Goal: Transaction & Acquisition: Purchase product/service

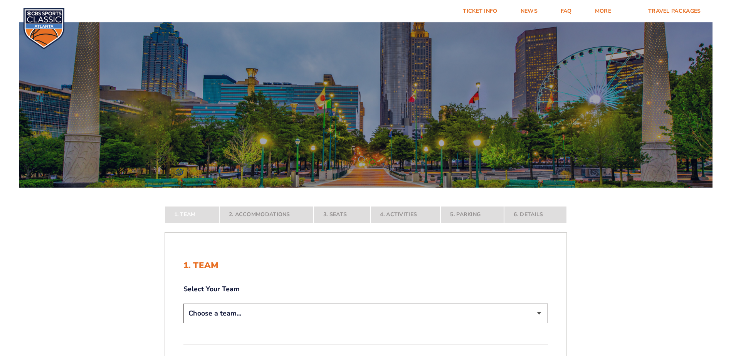
click at [231, 323] on select "Choose a team... Kentucky Wildcats Ohio State Buckeyes North Carolina Tar Heels…" at bounding box center [365, 314] width 365 height 20
select select "12956"
click at [183, 323] on select "Choose a team... Kentucky Wildcats Ohio State Buckeyes North Carolina Tar Heels…" at bounding box center [365, 314] width 365 height 20
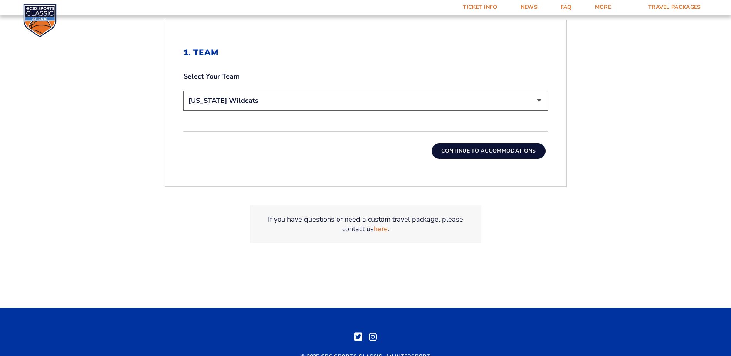
scroll to position [270, 0]
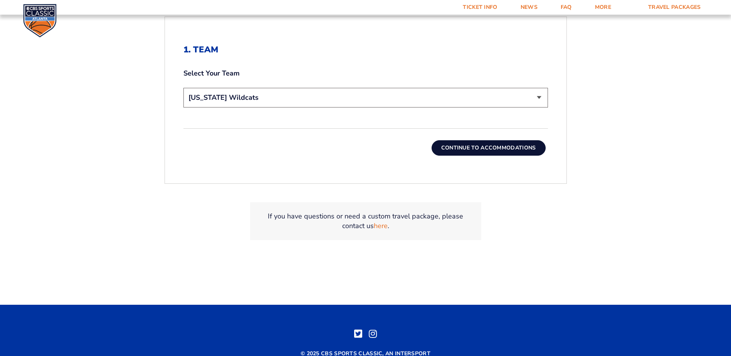
click at [489, 156] on button "Continue To Accommodations" at bounding box center [489, 147] width 114 height 15
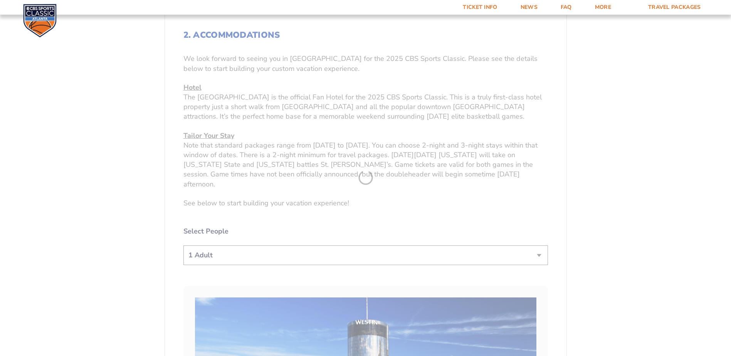
scroll to position [293, 0]
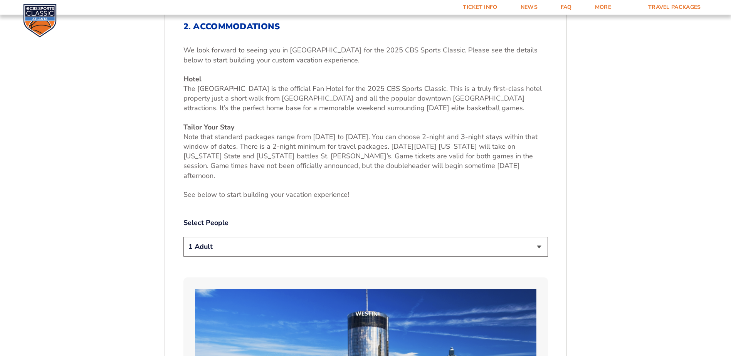
click at [215, 257] on select "1 Adult 2 Adults 3 Adults 4 Adults 2 Adults + 1 Child 2 Adults + 2 Children 2 A…" at bounding box center [365, 247] width 365 height 20
select select "2 Adults"
click at [183, 257] on select "1 Adult 2 Adults 3 Adults 4 Adults 2 Adults + 1 Child 2 Adults + 2 Children 2 A…" at bounding box center [365, 247] width 365 height 20
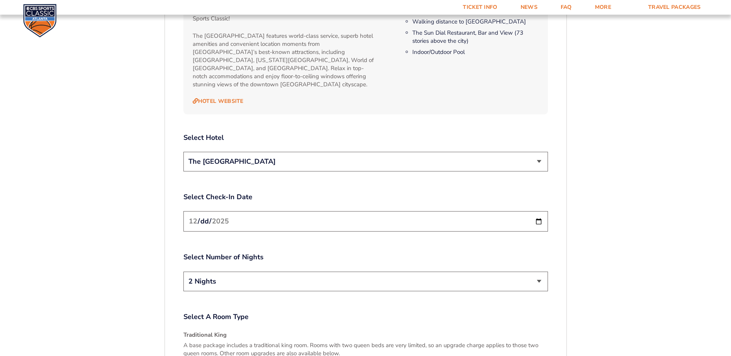
scroll to position [871, 0]
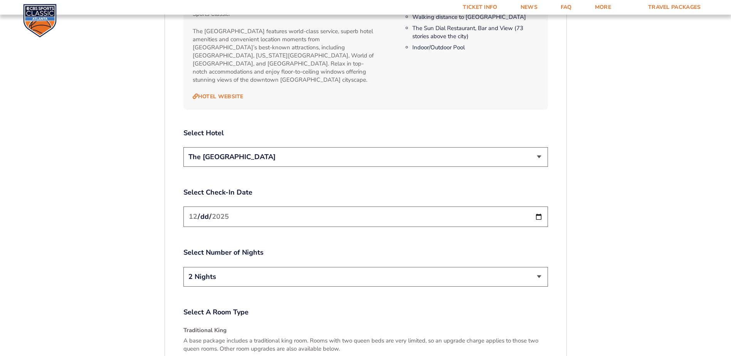
click at [272, 167] on select "The [GEOGRAPHIC_DATA]" at bounding box center [365, 157] width 365 height 20
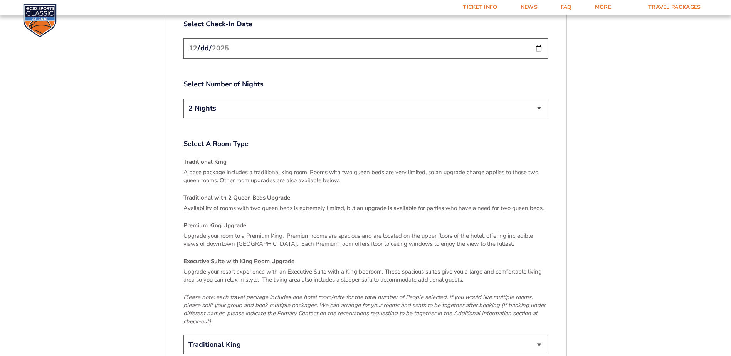
scroll to position [1141, 0]
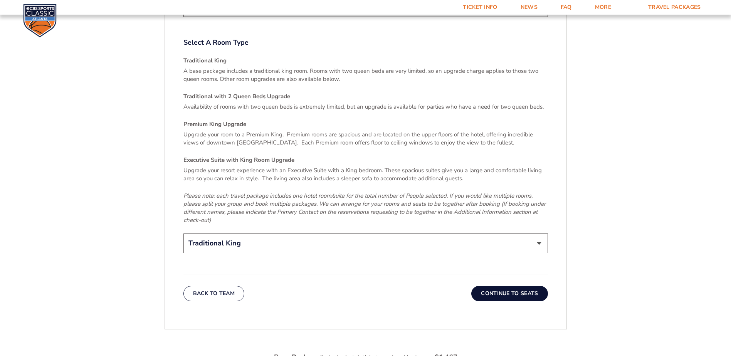
click at [279, 17] on select "2 Nights 3 Nights" at bounding box center [365, 7] width 365 height 20
select select "3 Nights"
click at [183, 17] on select "2 Nights 3 Nights" at bounding box center [365, 7] width 365 height 20
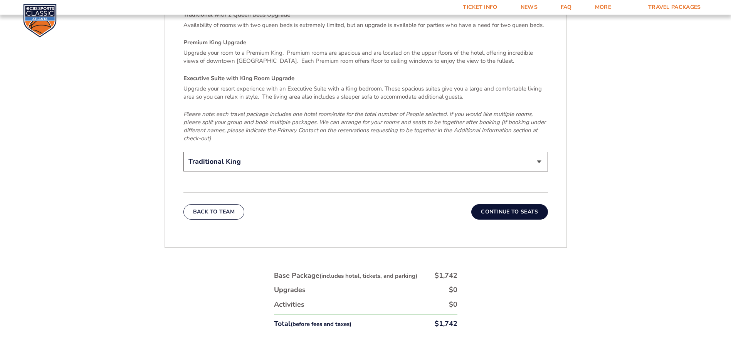
scroll to position [1256, 0]
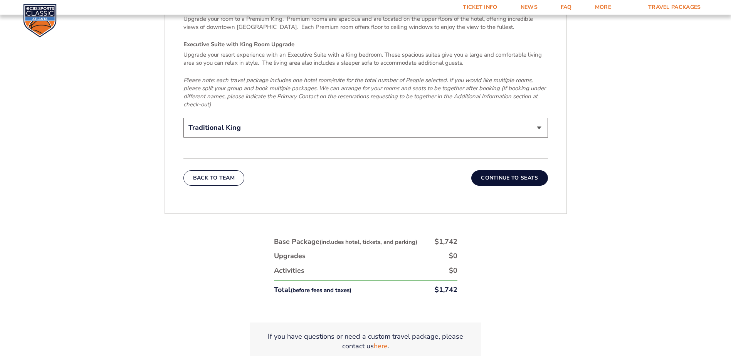
click at [547, 186] on button "Continue To Seats" at bounding box center [509, 177] width 76 height 15
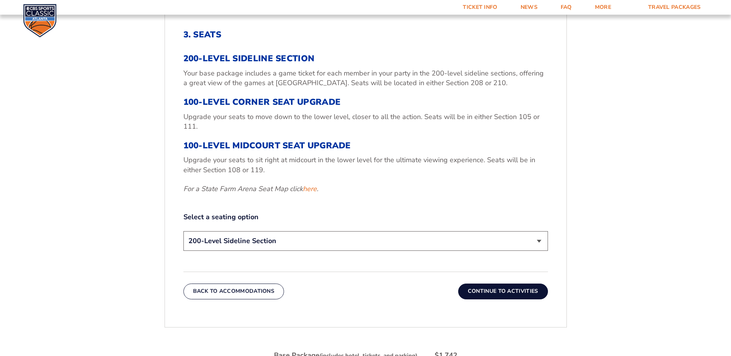
scroll to position [293, 0]
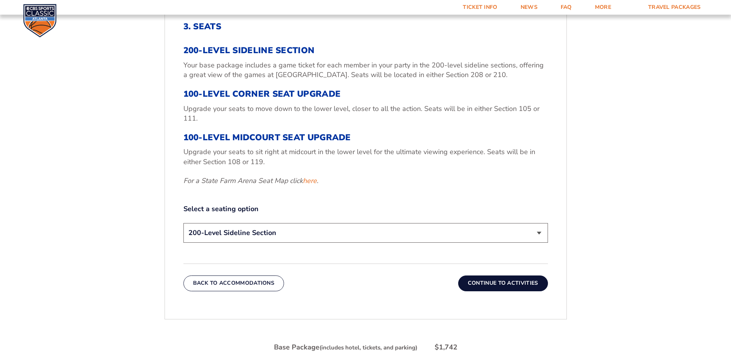
click at [317, 243] on select "200-Level Sideline Section 100-Level Corner Seat Upgrade (+$120 per person) 100…" at bounding box center [365, 233] width 365 height 20
click at [183, 243] on select "200-Level Sideline Section 100-Level Corner Seat Upgrade (+$120 per person) 100…" at bounding box center [365, 233] width 365 height 20
click at [278, 243] on select "200-Level Sideline Section 100-Level Corner Seat Upgrade (+$120 per person) 100…" at bounding box center [365, 233] width 365 height 20
click at [501, 291] on button "Continue To Activities" at bounding box center [503, 283] width 90 height 15
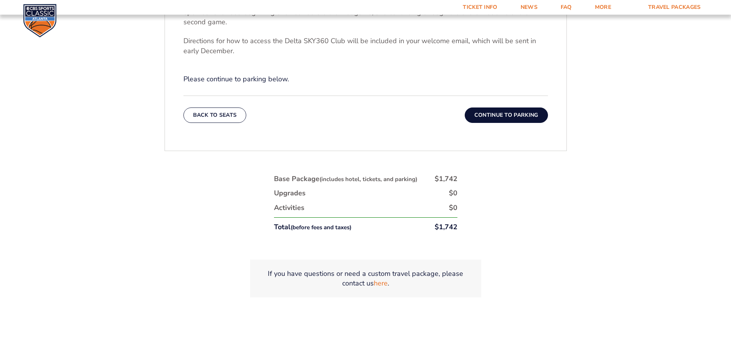
scroll to position [370, 0]
click at [503, 122] on button "Continue To Parking" at bounding box center [506, 114] width 83 height 15
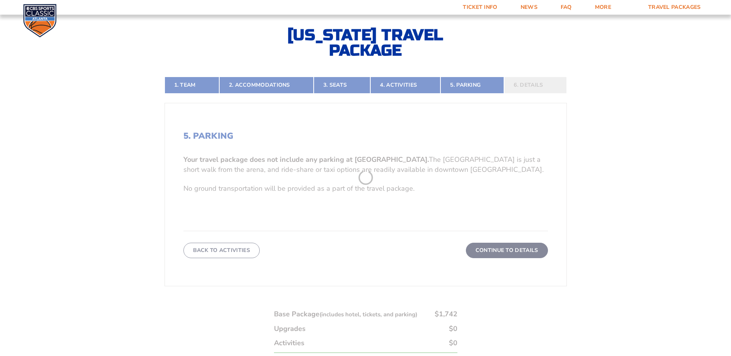
scroll to position [177, 0]
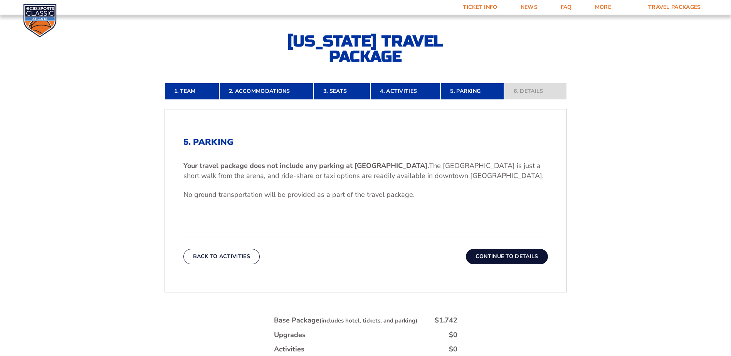
click at [513, 264] on button "Continue To Details" at bounding box center [507, 256] width 82 height 15
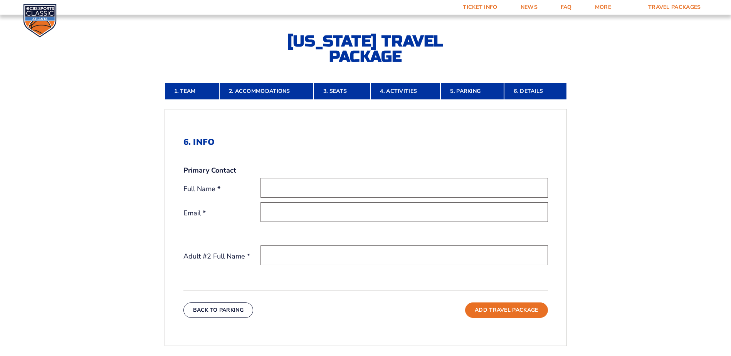
click at [285, 198] on input "text" at bounding box center [405, 188] width 288 height 20
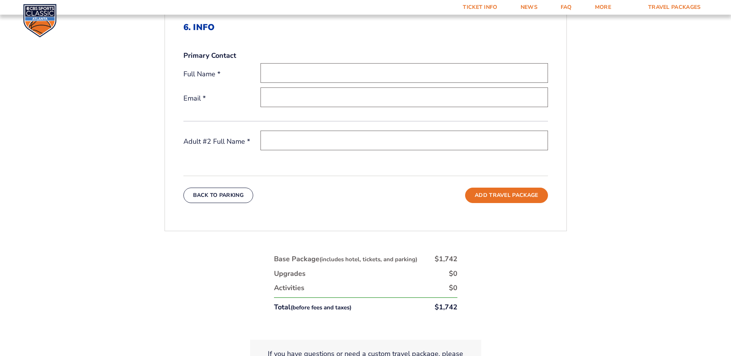
scroll to position [293, 0]
type input "Randy Alexander"
type input "ranalex@gmail.com"
click at [293, 150] on input "text" at bounding box center [405, 140] width 288 height 20
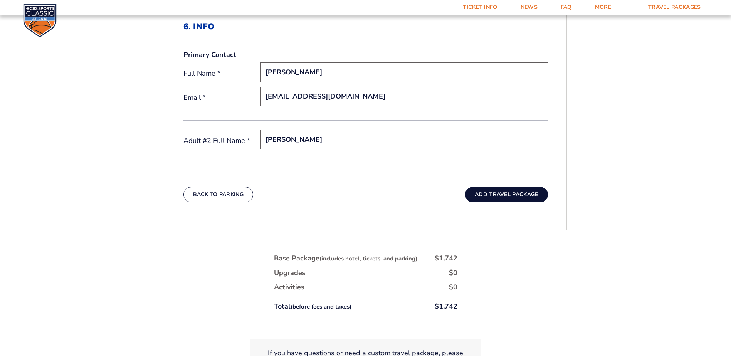
type input "Krista Alexander"
click at [515, 202] on button "Add Travel Package" at bounding box center [506, 194] width 82 height 15
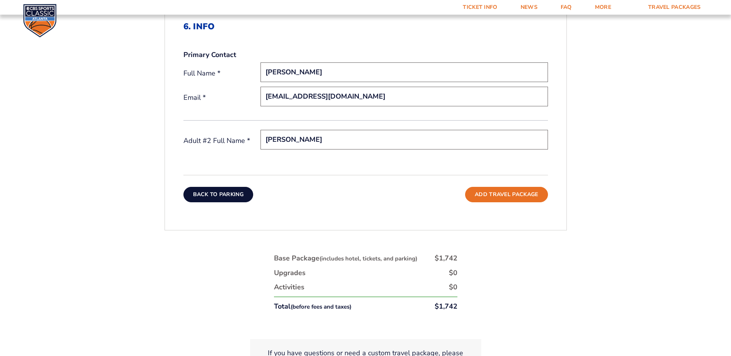
click at [206, 202] on button "Back To Parking" at bounding box center [218, 194] width 70 height 15
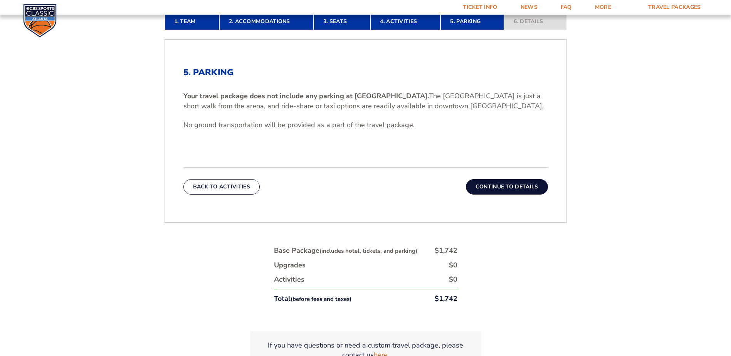
scroll to position [177, 0]
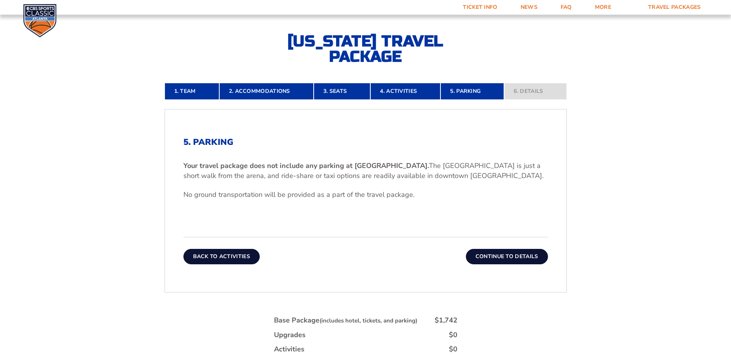
click at [210, 264] on button "Back To Activities" at bounding box center [221, 256] width 76 height 15
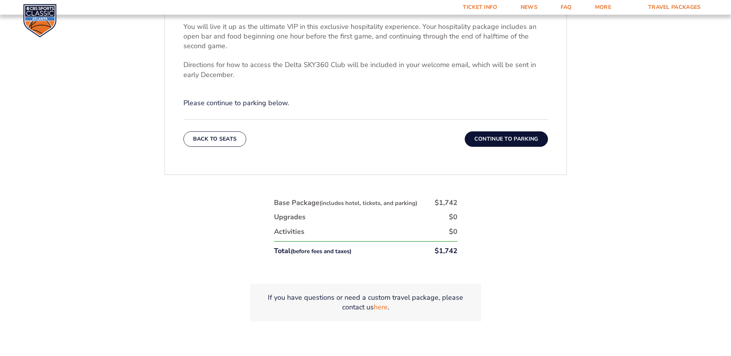
scroll to position [409, 0]
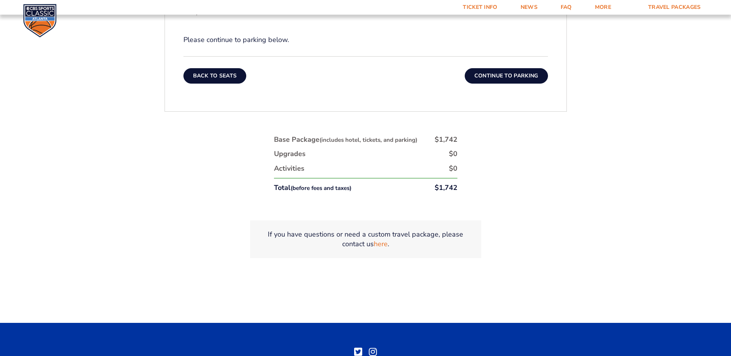
click at [212, 84] on button "Back To Seats" at bounding box center [214, 75] width 63 height 15
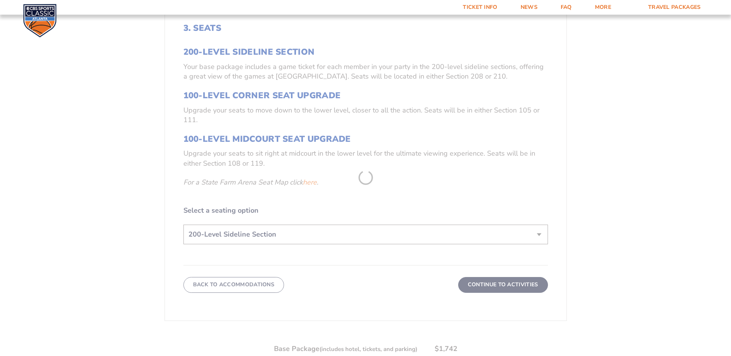
scroll to position [293, 0]
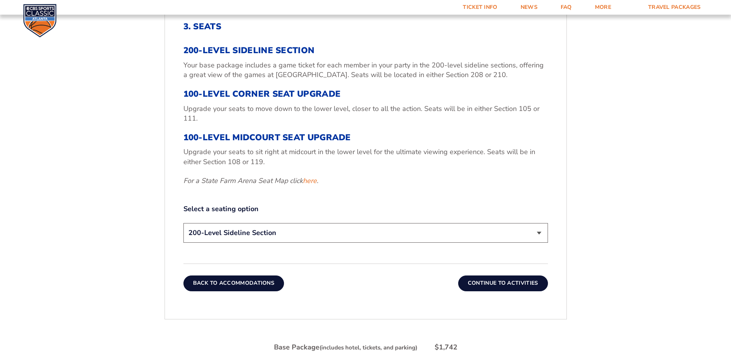
click at [222, 291] on button "Back To Accommodations" at bounding box center [233, 283] width 101 height 15
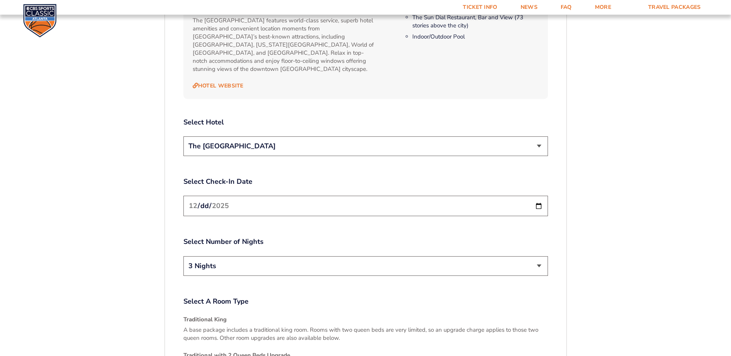
scroll to position [948, 0]
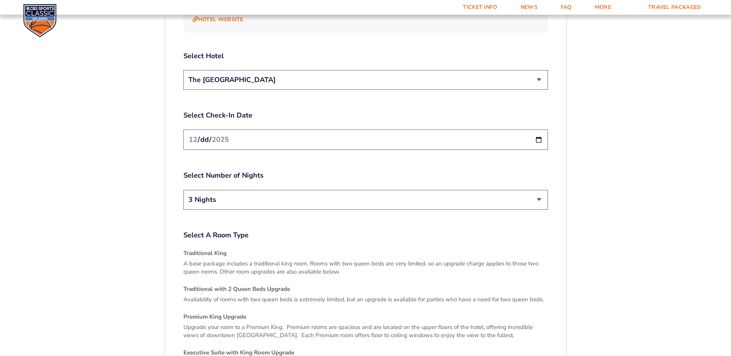
click at [227, 210] on select "2 Nights 3 Nights" at bounding box center [365, 200] width 365 height 20
select select "2 Nights"
click at [183, 210] on select "2 Nights 3 Nights" at bounding box center [365, 200] width 365 height 20
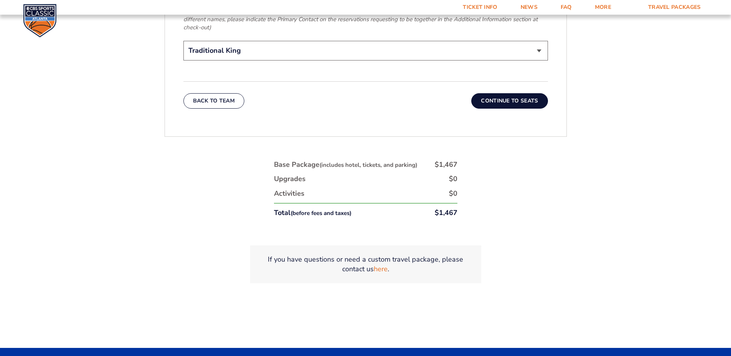
click at [526, 109] on button "Continue To Seats" at bounding box center [509, 100] width 76 height 15
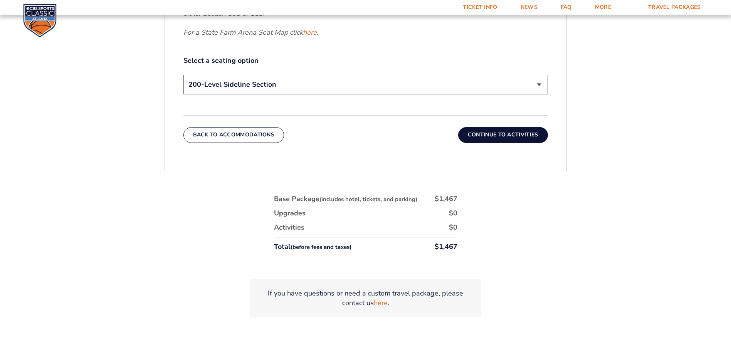
scroll to position [563, 0]
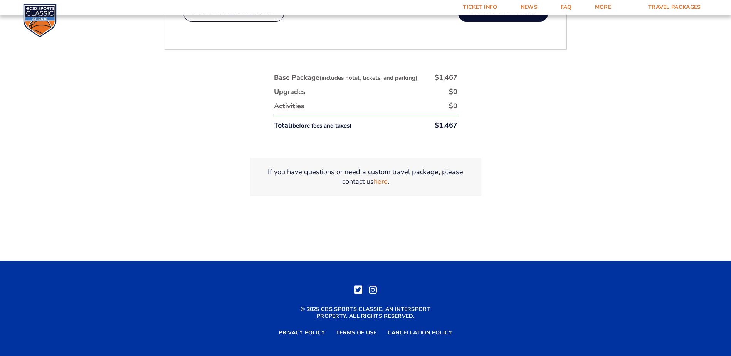
click at [528, 21] on button "Continue To Activities" at bounding box center [503, 13] width 90 height 15
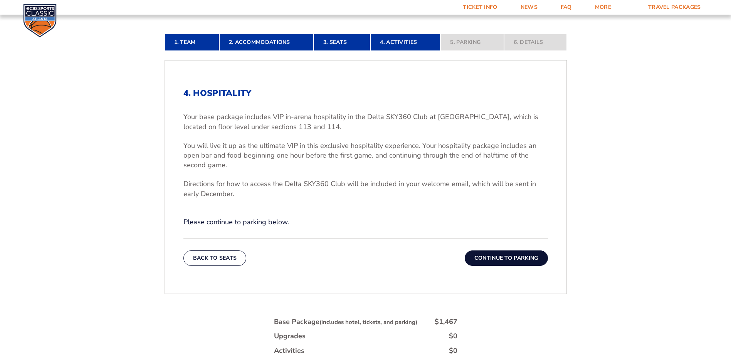
scroll to position [370, 0]
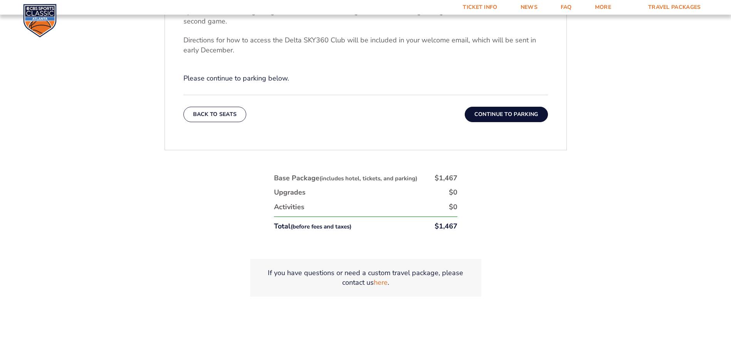
click at [523, 122] on button "Continue To Parking" at bounding box center [506, 114] width 83 height 15
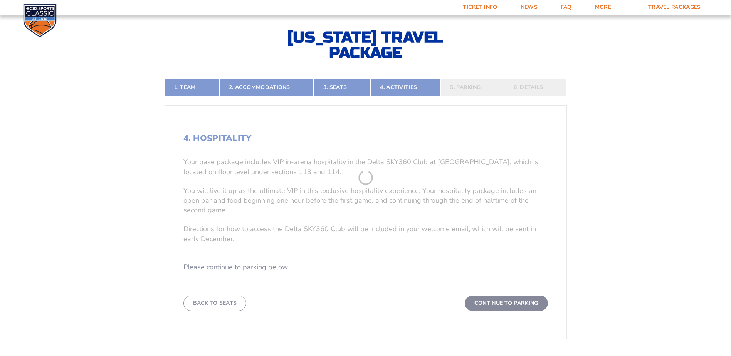
scroll to position [177, 0]
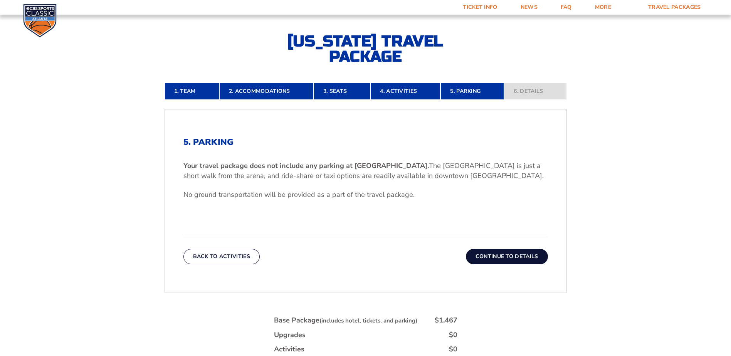
click at [510, 264] on button "Continue To Details" at bounding box center [507, 256] width 82 height 15
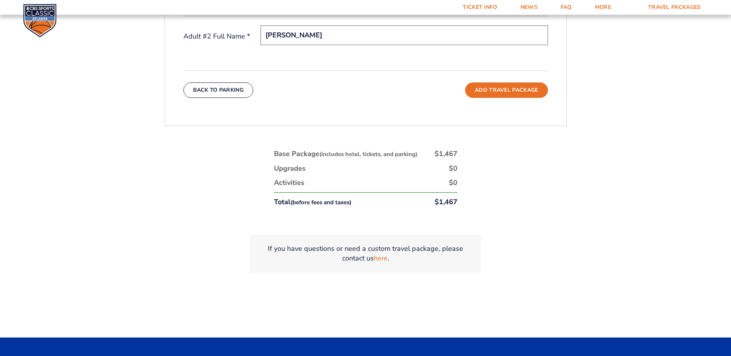
scroll to position [409, 0]
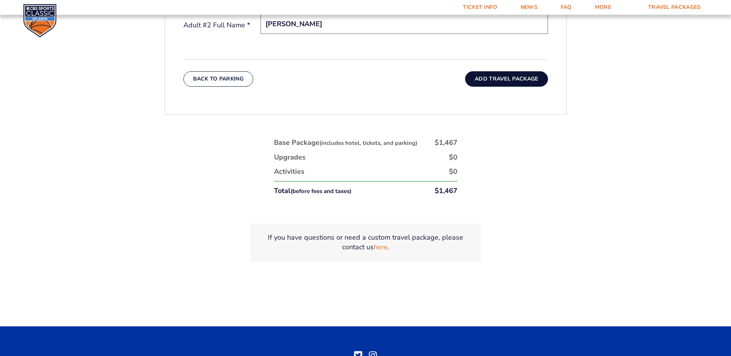
click at [527, 87] on button "Add Travel Package" at bounding box center [506, 78] width 82 height 15
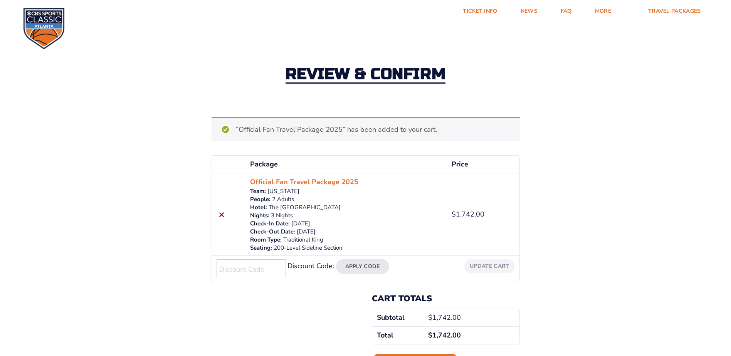
click at [266, 220] on p "3 Nights" at bounding box center [346, 216] width 192 height 8
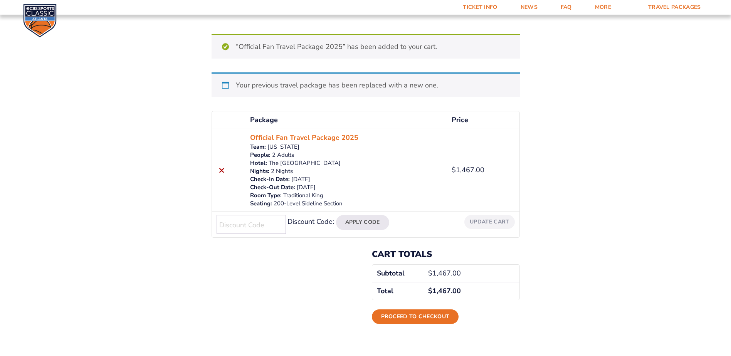
scroll to position [39, 0]
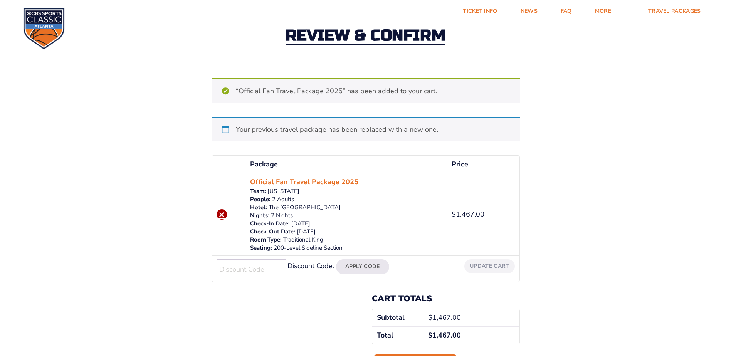
click at [217, 220] on link "×" at bounding box center [222, 214] width 10 height 10
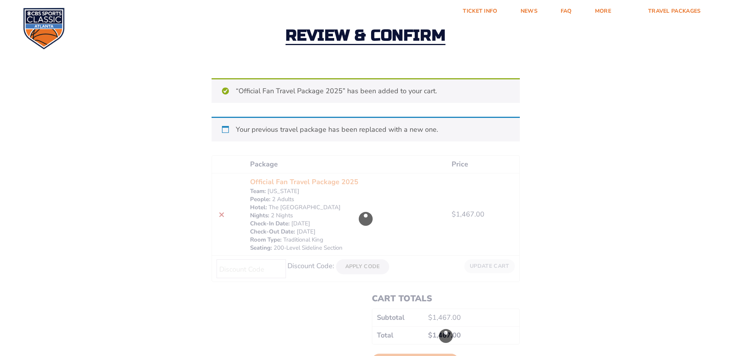
scroll to position [14, 0]
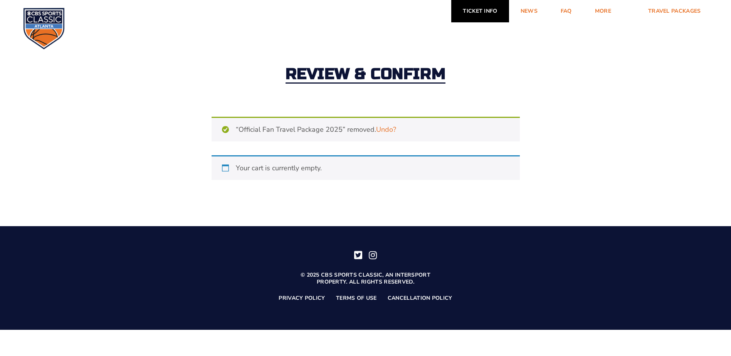
click at [475, 12] on link "Ticket Info" at bounding box center [479, 11] width 57 height 22
